Goal: Find specific page/section: Find specific page/section

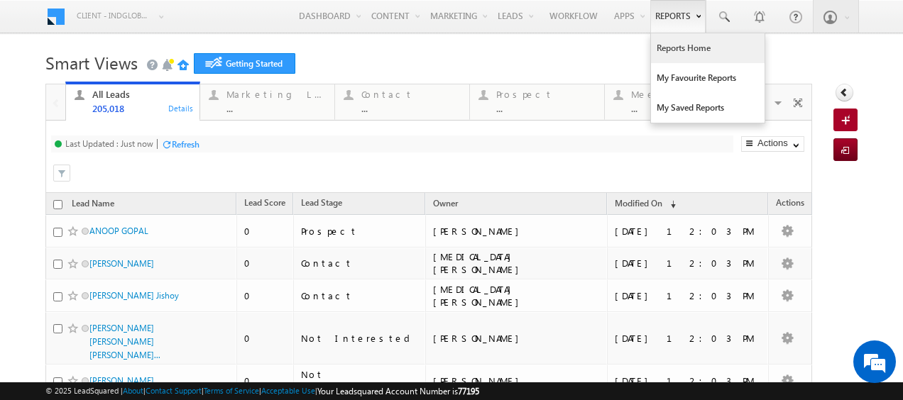
click at [670, 49] on link "Reports Home" at bounding box center [708, 48] width 114 height 30
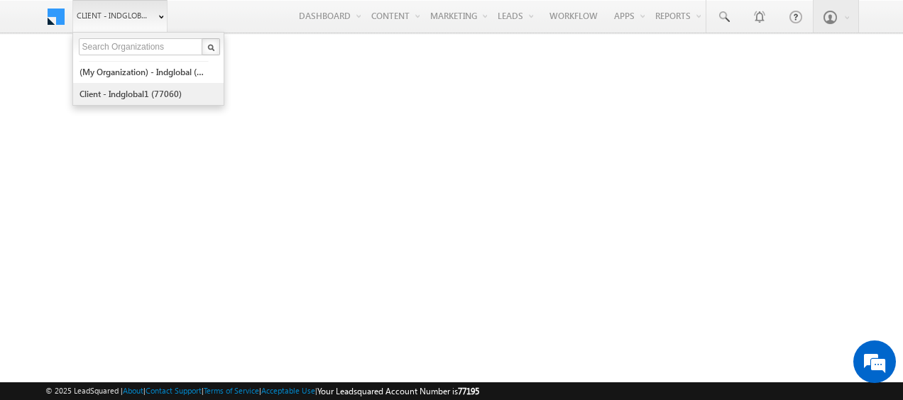
click at [148, 87] on link "Client - indglobal1 (77060)" at bounding box center [144, 94] width 130 height 22
